Goal: Task Accomplishment & Management: Use online tool/utility

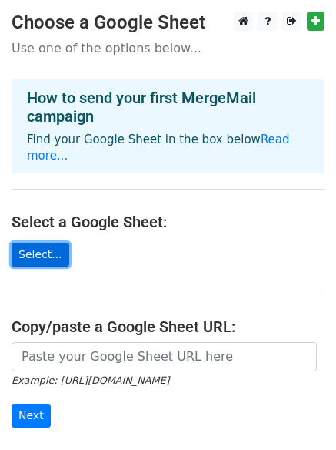
click at [47, 242] on link "Select..." at bounding box center [41, 254] width 58 height 24
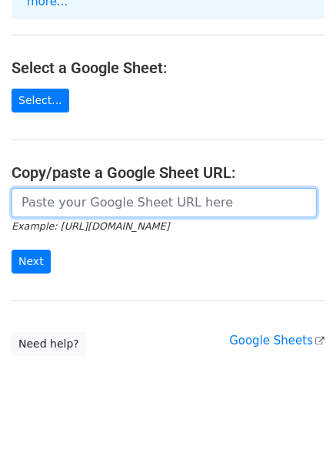
click at [99, 188] on input "url" at bounding box center [165, 202] width 306 height 29
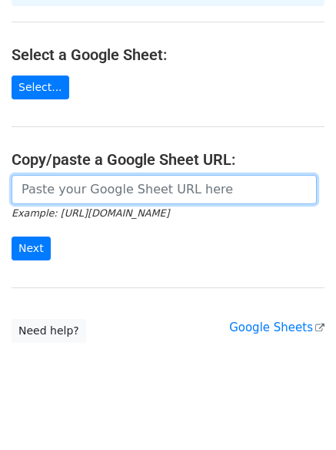
click at [69, 175] on input "url" at bounding box center [165, 189] width 306 height 29
paste input "https://docs.google.com/spreadsheets/d/1bi96JqNq9N434PJnpiNcd6tnDLWwbjencUydHGw…"
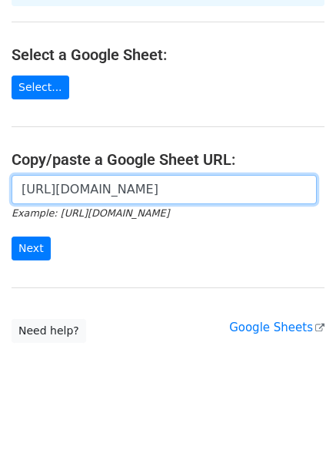
scroll to position [0, 339]
type input "https://docs.google.com/spreadsheets/d/1bi96JqNq9N434PJnpiNcd6tnDLWwbjencUydHGw…"
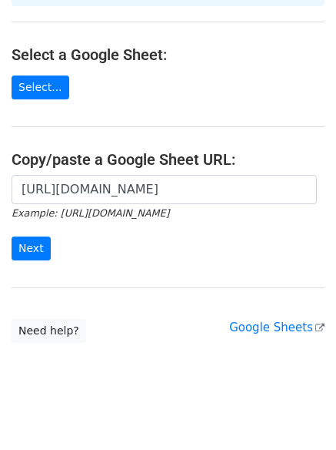
scroll to position [0, 0]
click at [90, 235] on form "https://docs.google.com/spreadsheets/d/1bi96JqNq9N434PJnpiNcd6tnDLWwbjencUydHGw…" at bounding box center [168, 218] width 313 height 86
click at [27, 236] on input "Next" at bounding box center [31, 248] width 39 height 24
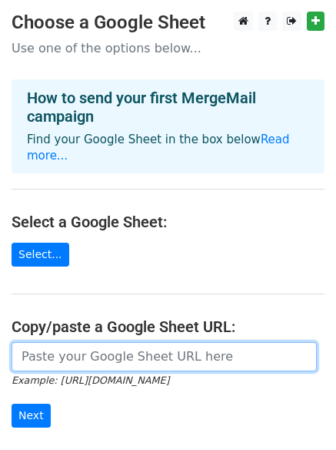
click at [102, 342] on input "url" at bounding box center [165, 356] width 306 height 29
paste input "[URL][DOMAIN_NAME]"
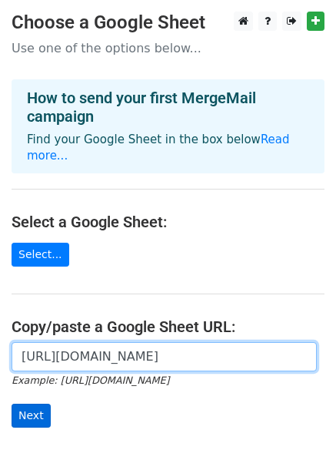
type input "https://docs.google.com/spreadsheets/d/1bi96JqNq9N434PJnpiNcd6tnDLWwbjencUydHGw…"
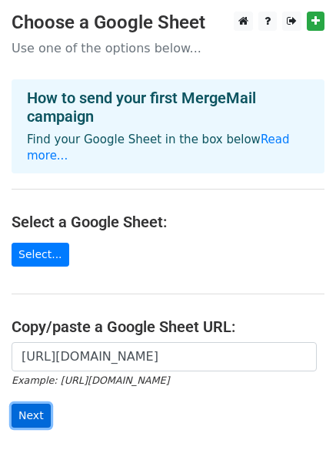
scroll to position [0, 0]
click at [26, 403] on input "Next" at bounding box center [31, 415] width 39 height 24
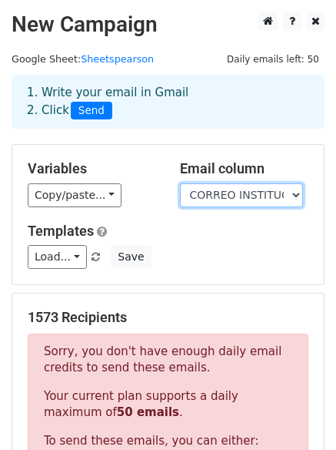
click at [295, 201] on select "NOMBRES APELLIDOS CORREO INSTITUCIONAL* NOMBRE DE USUARIO* El usuario será el c…" at bounding box center [241, 195] width 123 height 24
click at [252, 195] on select "NOMBRES APELLIDOS CORREO INSTITUCIONAL* NOMBRE DE USUARIO* El usuario será el c…" at bounding box center [241, 195] width 123 height 24
select select "NOMBRE DE USUARIO* El usuario será el correo institucional"
click at [180, 183] on select "NOMBRES APELLIDOS CORREO INSTITUCIONAL* NOMBRE DE USUARIO* El usuario será el c…" at bounding box center [241, 195] width 123 height 24
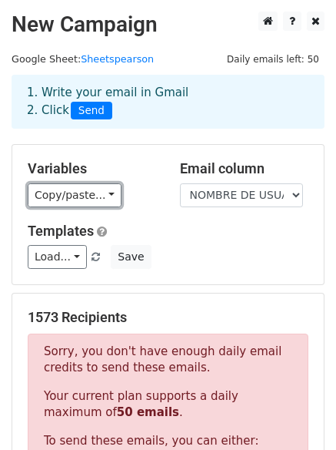
click at [94, 196] on link "Copy/paste..." at bounding box center [75, 195] width 94 height 24
click at [0, 0] on link "{{FECHA DEL EXAMEN}}" at bounding box center [0, 0] width 0 height 0
click at [69, 192] on link "Copy/paste..." at bounding box center [75, 195] width 94 height 24
click at [0, 0] on link "{{FECHA DEL EXAMEN}}" at bounding box center [0, 0] width 0 height 0
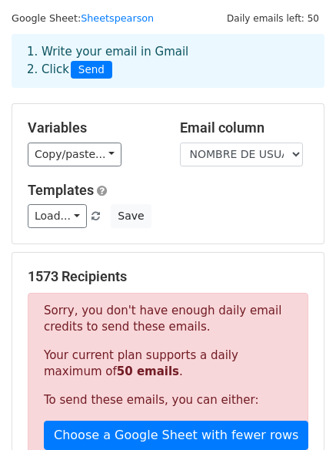
scroll to position [77, 0]
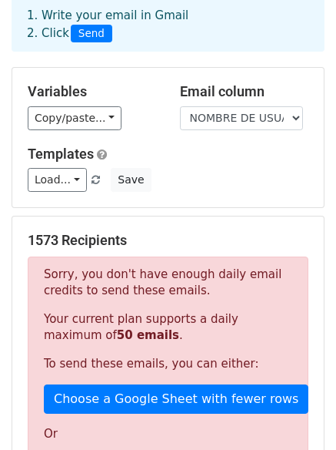
click at [178, 210] on form "Variables Copy/paste... {{NOMBRES}} {{APELLIDOS}} {{CORREO INSTITUCIONAL*}} {{N…" at bounding box center [168, 413] width 313 height 693
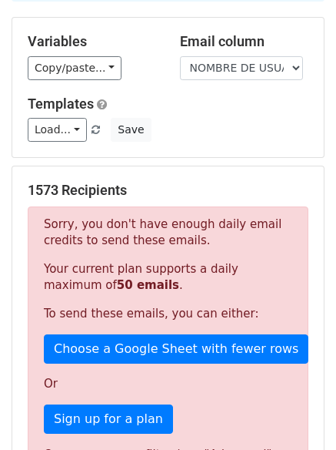
scroll to position [154, 0]
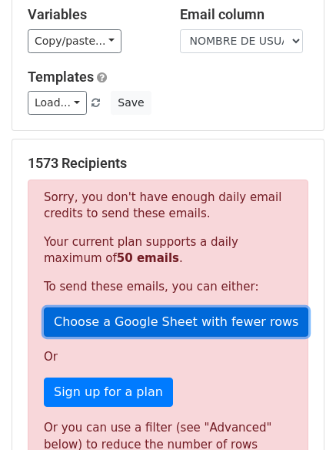
click at [209, 328] on link "Choose a Google Sheet with fewer rows" at bounding box center [176, 321] width 265 height 29
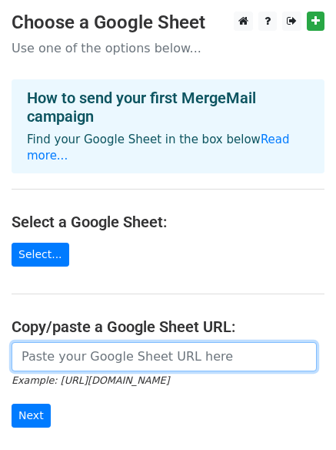
drag, startPoint x: 0, startPoint y: 0, endPoint x: 209, endPoint y: 328, distance: 388.7
click at [209, 342] on input "url" at bounding box center [165, 356] width 306 height 29
paste input "NUMERO NOMBRES APELLIDOS CORREO INSTITUCIONAL* "NOMBRE DE USUARIO* El usuario s…"
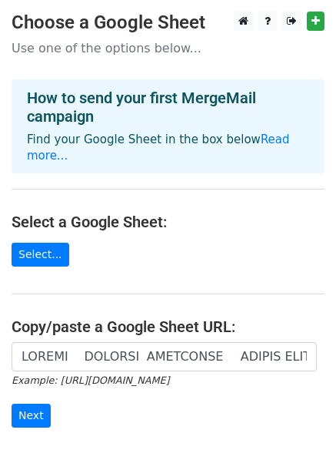
click at [169, 374] on small "Example: [URL][DOMAIN_NAME]" at bounding box center [91, 380] width 158 height 12
click at [260, 365] on form "Example: https://docs.google.com/spreadsheets/d/abc/edit Next" at bounding box center [168, 385] width 313 height 86
drag, startPoint x: 260, startPoint y: 365, endPoint x: 28, endPoint y: 364, distance: 232.5
click at [20, 364] on form "Example: https://docs.google.com/spreadsheets/d/abc/edit Next" at bounding box center [168, 385] width 313 height 86
click at [157, 376] on form "Example: https://docs.google.com/spreadsheets/d/abc/edit Next" at bounding box center [168, 385] width 313 height 86
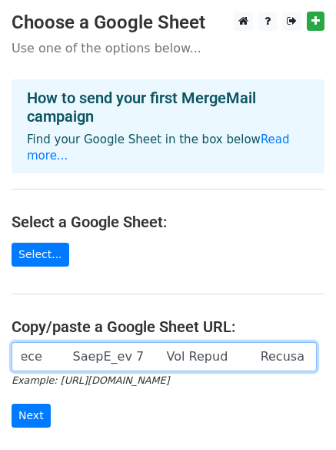
drag, startPoint x: 22, startPoint y: 344, endPoint x: 347, endPoint y: 356, distance: 325.1
click at [336, 356] on html "Choose a Google Sheet Use one of the options below... How to send your first Me…" at bounding box center [168, 316] width 336 height 633
drag, startPoint x: 305, startPoint y: 343, endPoint x: -473, endPoint y: 268, distance: 781.2
click at [0, 268] on html "Choose a Google Sheet Use one of the options below... How to send your first Me…" at bounding box center [168, 316] width 336 height 633
drag, startPoint x: 242, startPoint y: 349, endPoint x: -360, endPoint y: 119, distance: 644.8
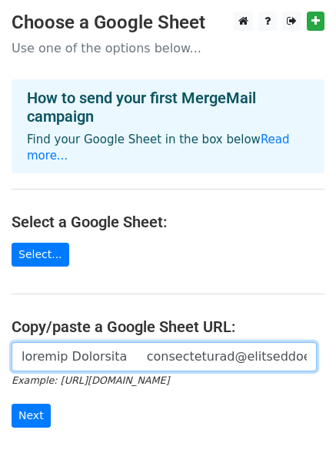
click at [0, 119] on html "Choose a Google Sheet Use one of the options below... How to send your first Me…" at bounding box center [168, 316] width 336 height 633
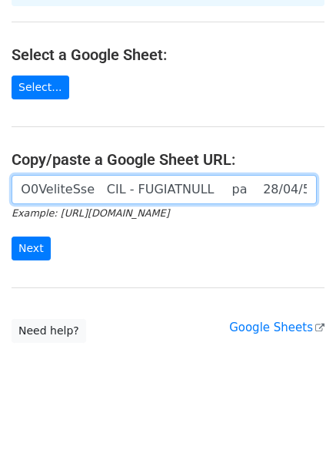
scroll to position [0, 10681]
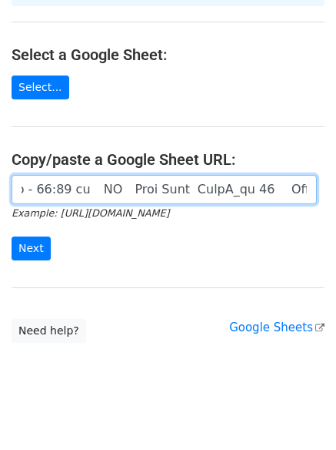
drag, startPoint x: 19, startPoint y: 342, endPoint x: 347, endPoint y: 254, distance: 339.5
click at [336, 254] on html "Choose a Google Sheet Use one of the options below... How to send your first Me…" at bounding box center [168, 149] width 336 height 633
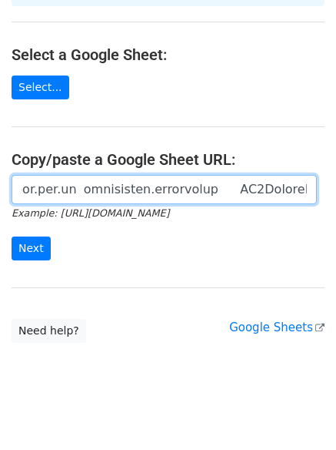
scroll to position [0, 0]
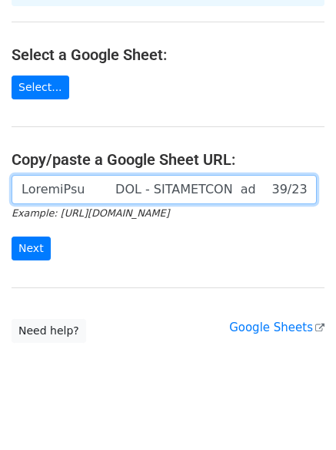
type input "CbnonjBos PRE - PRESENCIAL pp 06/10/2025 al 18/10/2025 06:00:00 a.m - 11:00 pm …"
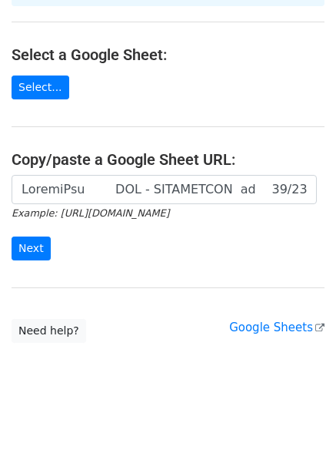
click at [181, 233] on form "Example: https://docs.google.com/spreadsheets/d/abc/edit Next" at bounding box center [168, 218] width 313 height 86
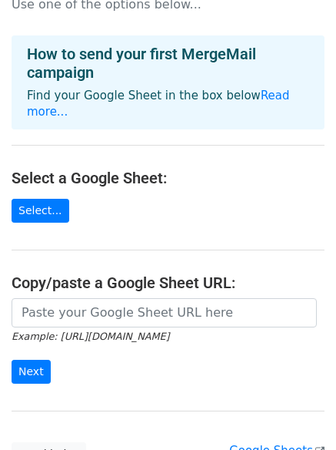
scroll to position [77, 0]
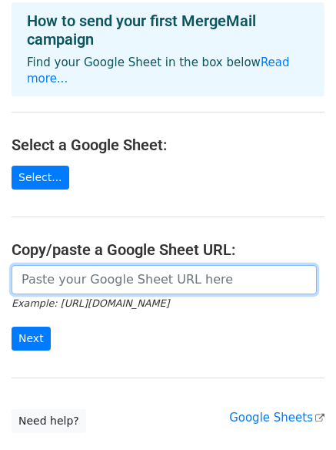
click at [99, 265] on input "url" at bounding box center [165, 279] width 306 height 29
paste input "[URL][DOMAIN_NAME]"
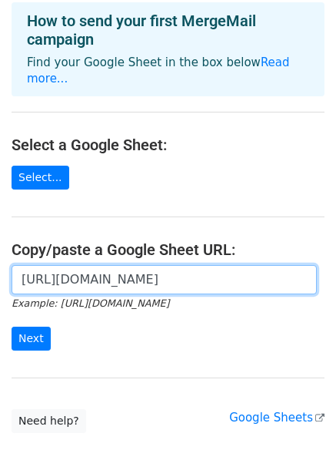
scroll to position [0, 339]
type input "[URL][DOMAIN_NAME]"
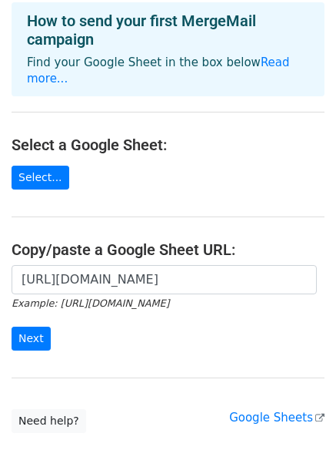
scroll to position [0, 0]
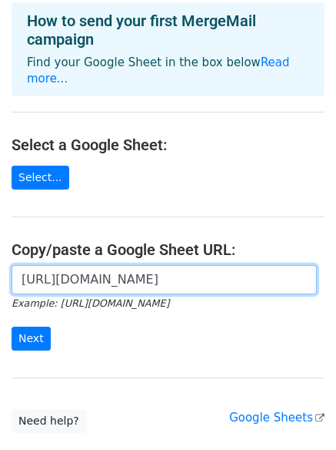
click at [76, 265] on input "[URL][DOMAIN_NAME]" at bounding box center [165, 279] width 306 height 29
drag, startPoint x: 22, startPoint y: 267, endPoint x: 347, endPoint y: 357, distance: 337.1
click at [336, 357] on html "Choose a Google Sheet Use one of the options below... How to send your first Me…" at bounding box center [168, 239] width 336 height 633
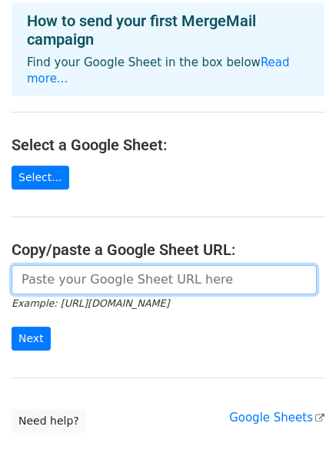
scroll to position [0, 0]
paste input "Asunto: 🔴 Aviso Importante: Evaluación Diagnóstica de Inglés 2025-II Estimado(a…"
type input "Asunto: 🔴 Aviso Importante: Evaluación Diagnóstica de Inglés 2025-II Estimado(a…"
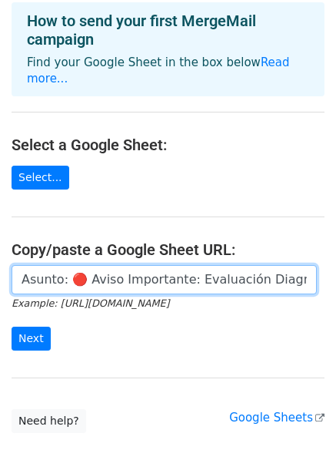
drag, startPoint x: 311, startPoint y: 267, endPoint x: -704, endPoint y: 91, distance: 1029.8
click at [0, 91] on html "Choose a Google Sheet Use one of the options below... How to send your first Me…" at bounding box center [168, 239] width 336 height 633
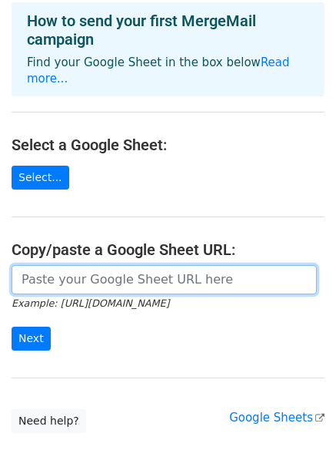
click at [51, 265] on input "url" at bounding box center [165, 279] width 306 height 29
paste input "[URL][DOMAIN_NAME]"
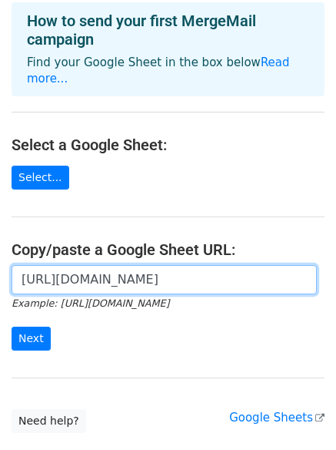
scroll to position [0, 339]
type input "[URL][DOMAIN_NAME]"
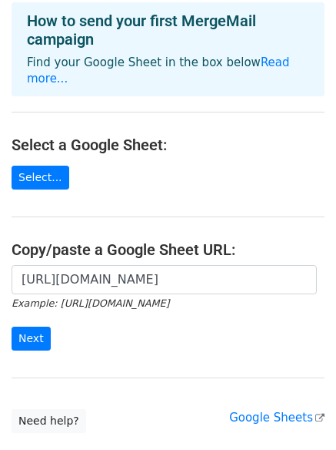
click at [117, 183] on main "Choose a Google Sheet Use one of the options below... How to send your first Me…" at bounding box center [168, 184] width 336 height 498
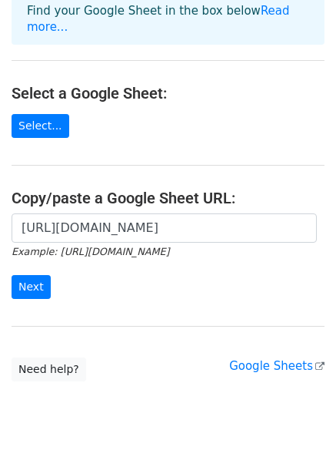
scroll to position [167, 0]
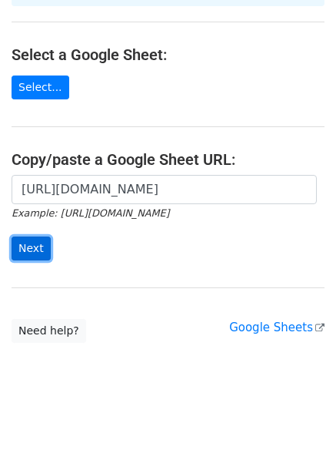
click at [33, 236] on input "Next" at bounding box center [31, 248] width 39 height 24
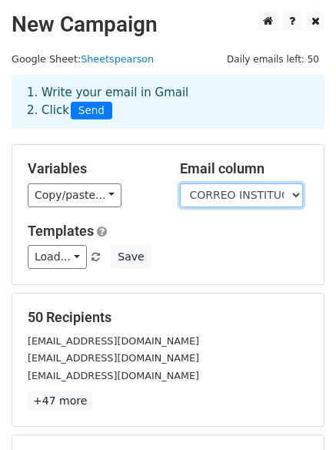
click at [214, 194] on select "NUMERO NOMBRES APELLIDOS CORREO INSTITUCIONAL* NOMBRE DE USUARIO* El usuario se…" at bounding box center [241, 195] width 123 height 24
click at [247, 197] on select "NUMERO NOMBRES APELLIDOS CORREO INSTITUCIONAL* NOMBRE DE USUARIO* El usuario se…" at bounding box center [241, 195] width 123 height 24
click at [180, 183] on select "NUMERO NOMBRES APELLIDOS CORREO INSTITUCIONAL* NOMBRE DE USUARIO* El usuario se…" at bounding box center [241, 195] width 123 height 24
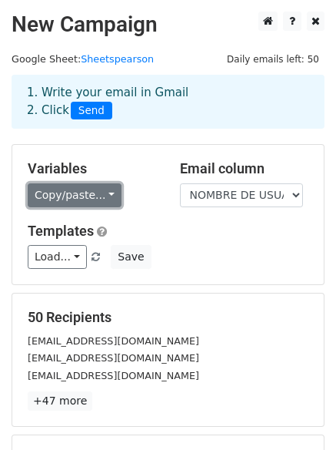
click at [61, 196] on link "Copy/paste..." at bounding box center [75, 195] width 94 height 24
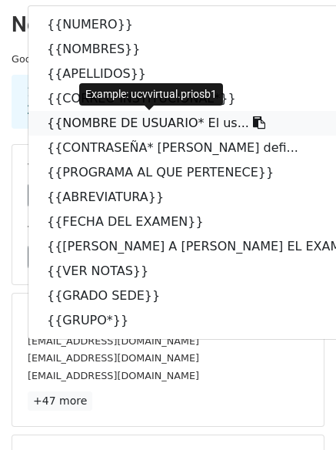
click at [132, 119] on link "{{NOMBRE DE USUARIO* El us..." at bounding box center [218, 123] width 380 height 25
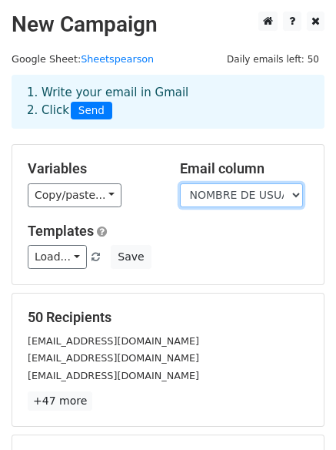
click at [257, 197] on select "NUMERO NOMBRES APELLIDOS CORREO INSTITUCIONAL* NOMBRE DE USUARIO* El usuario se…" at bounding box center [241, 195] width 123 height 24
click at [180, 183] on select "NUMERO NOMBRES APELLIDOS CORREO INSTITUCIONAL* NOMBRE DE USUARIO* El usuario se…" at bounding box center [241, 195] width 123 height 24
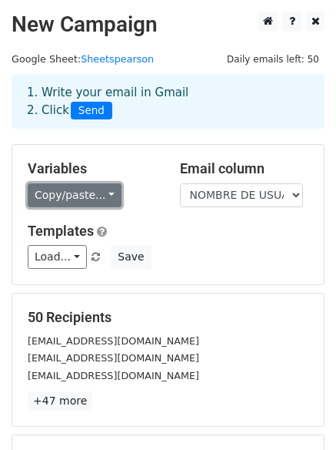
click at [90, 196] on link "Copy/paste..." at bounding box center [75, 195] width 94 height 24
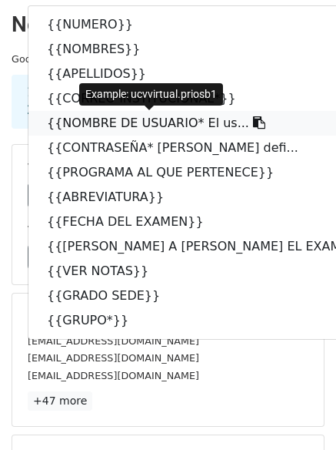
click at [189, 125] on link "{{NOMBRE DE USUARIO* El us..." at bounding box center [218, 123] width 380 height 25
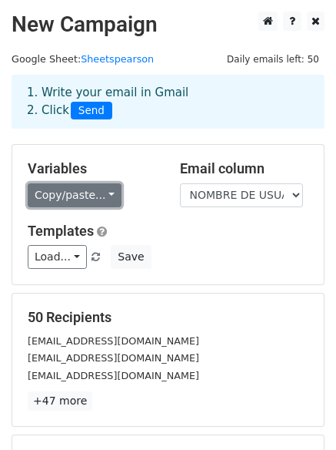
click at [92, 199] on link "Copy/paste..." at bounding box center [75, 195] width 94 height 24
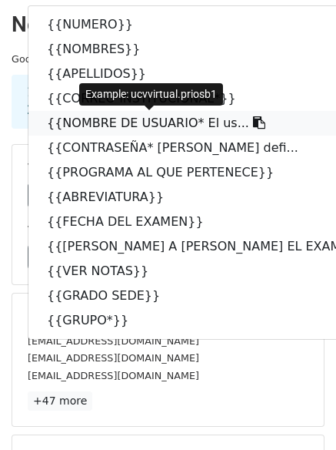
click at [253, 124] on icon at bounding box center [259, 122] width 12 height 12
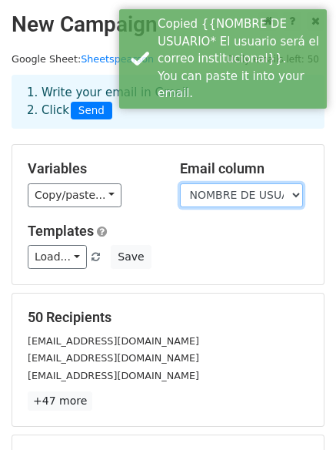
click at [211, 196] on select "NUMERO NOMBRES APELLIDOS CORREO INSTITUCIONAL* NOMBRE DE USUARIO* El usuario se…" at bounding box center [241, 195] width 123 height 24
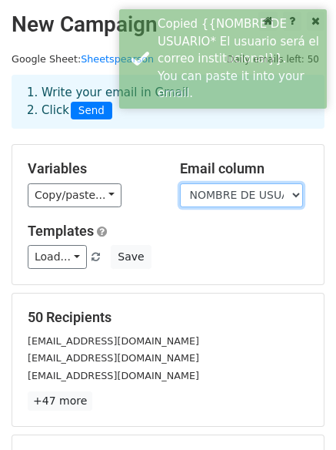
click at [180, 183] on select "NUMERO NOMBRES APELLIDOS CORREO INSTITUCIONAL* NOMBRE DE USUARIO* El usuario se…" at bounding box center [241, 195] width 123 height 24
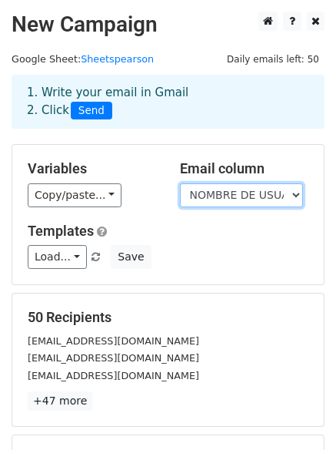
click at [293, 195] on select "NUMERO NOMBRES APELLIDOS CORREO INSTITUCIONAL* NOMBRE DE USUARIO* El usuario se…" at bounding box center [241, 195] width 123 height 24
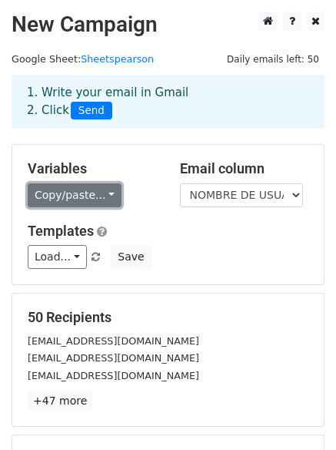
click at [99, 192] on link "Copy/paste..." at bounding box center [75, 195] width 94 height 24
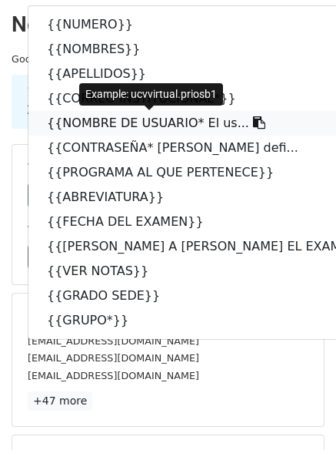
click at [89, 124] on link "{{NOMBRE DE USUARIO* El us..." at bounding box center [218, 123] width 380 height 25
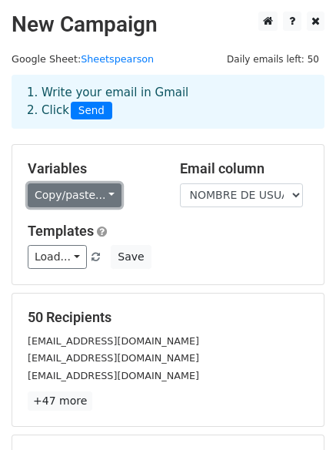
click at [97, 199] on link "Copy/paste..." at bounding box center [75, 195] width 94 height 24
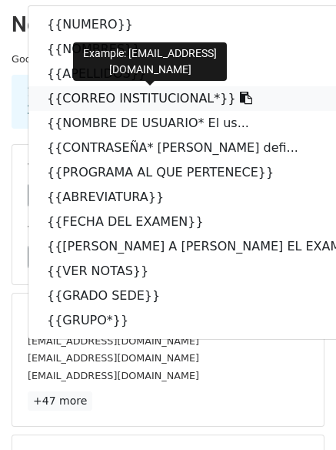
click at [115, 98] on link "{{CORREO INSTITUCIONAL*}}" at bounding box center [218, 98] width 380 height 25
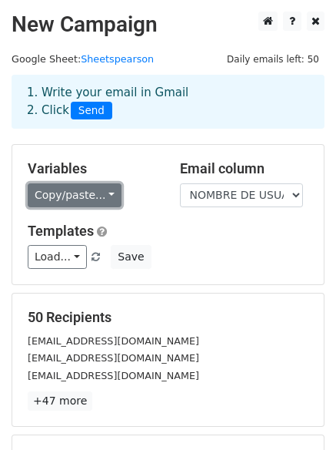
click at [79, 197] on link "Copy/paste..." at bounding box center [75, 195] width 94 height 24
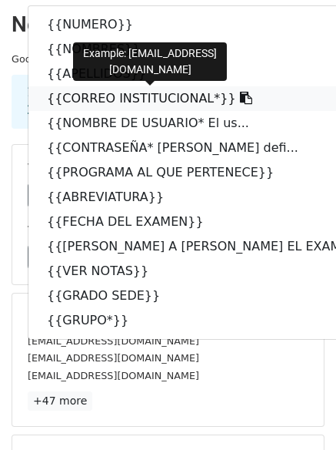
click at [88, 98] on link "{{CORREO INSTITUCIONAL*}}" at bounding box center [218, 98] width 380 height 25
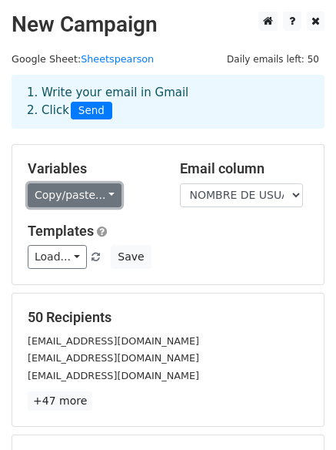
click at [92, 193] on link "Copy/paste..." at bounding box center [75, 195] width 94 height 24
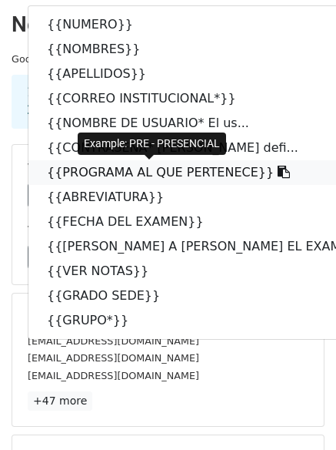
click at [92, 174] on link "{{PROGRAMA AL QUE PERTENECE}}" at bounding box center [218, 172] width 380 height 25
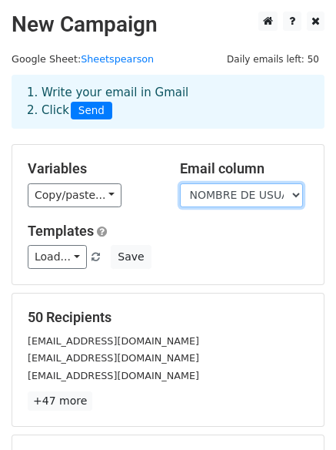
click at [215, 199] on select "NUMERO NOMBRES APELLIDOS CORREO INSTITUCIONAL* NOMBRE DE USUARIO* El usuario se…" at bounding box center [241, 195] width 123 height 24
select select "CORREO INSTITUCIONAL*"
click at [180, 183] on select "NUMERO NOMBRES APELLIDOS CORREO INSTITUCIONAL* NOMBRE DE USUARIO* El usuario se…" at bounding box center [241, 195] width 123 height 24
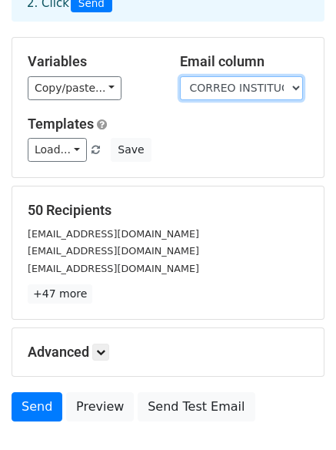
scroll to position [154, 0]
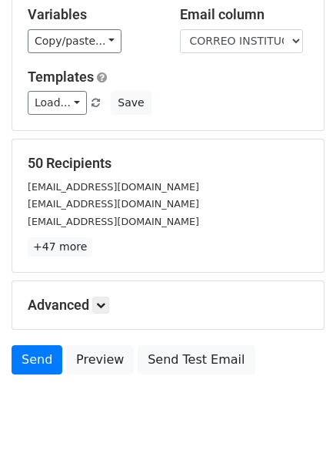
click at [102, 188] on small "[EMAIL_ADDRESS][DOMAIN_NAME]" at bounding box center [114, 187] width 172 height 12
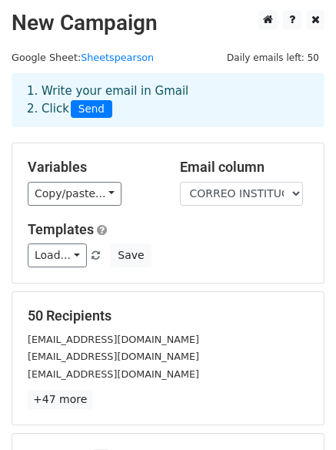
scroll to position [0, 0]
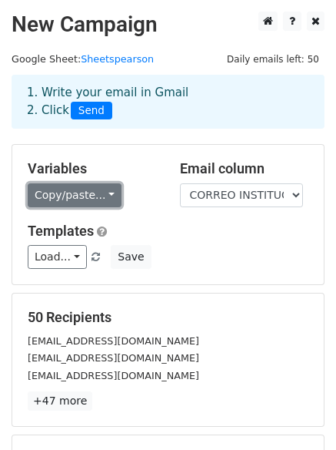
click at [92, 192] on link "Copy/paste..." at bounding box center [75, 195] width 94 height 24
